Goal: Download file/media

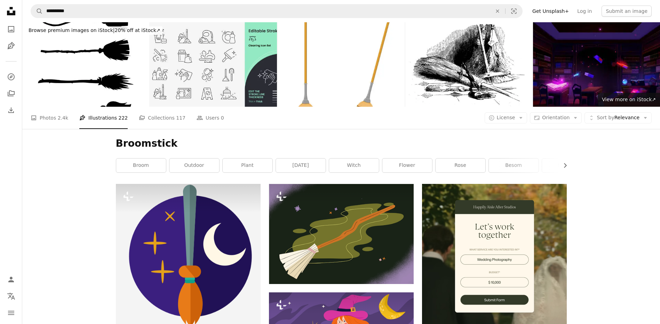
scroll to position [70, 0]
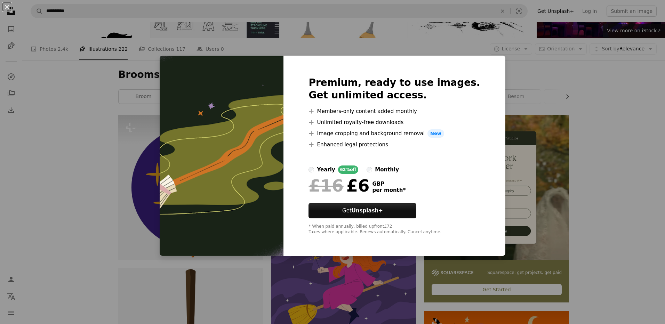
click at [636, 136] on div "An X shape Premium, ready to use images. Get unlimited access. A plus sign Memb…" at bounding box center [332, 162] width 665 height 324
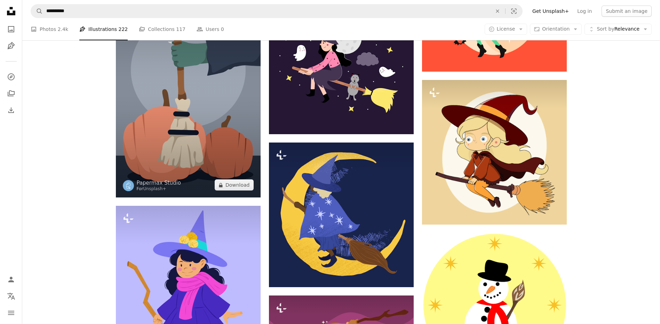
scroll to position [557, 0]
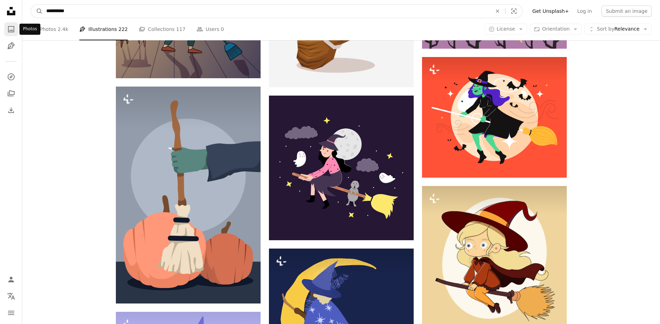
drag, startPoint x: 79, startPoint y: 10, endPoint x: 5, endPoint y: 24, distance: 75.4
type input "****"
click button "A magnifying glass" at bounding box center [37, 11] width 12 height 13
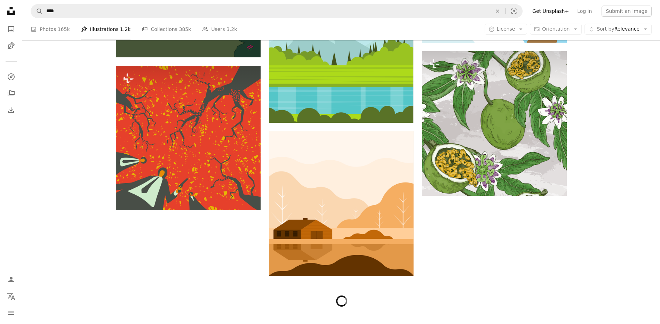
scroll to position [5287, 0]
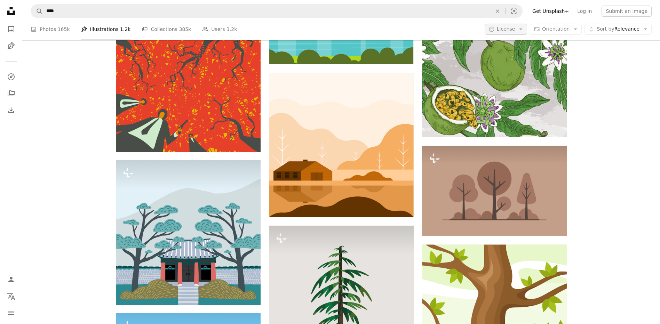
click at [527, 30] on button "A copyright icon © License Arrow down" at bounding box center [506, 29] width 43 height 11
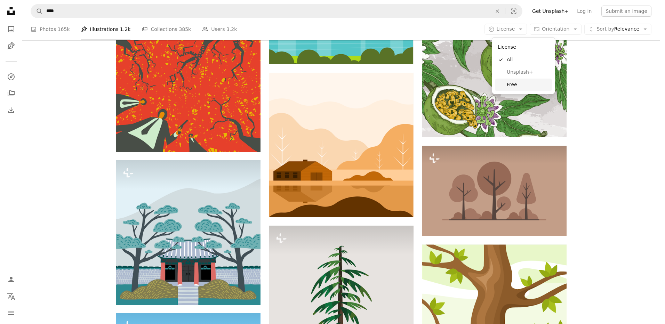
click at [514, 83] on span "Free" at bounding box center [528, 84] width 42 height 7
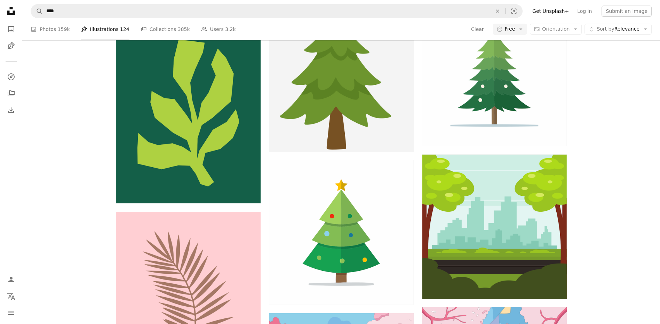
scroll to position [4870, 0]
